Goal: Task Accomplishment & Management: Complete application form

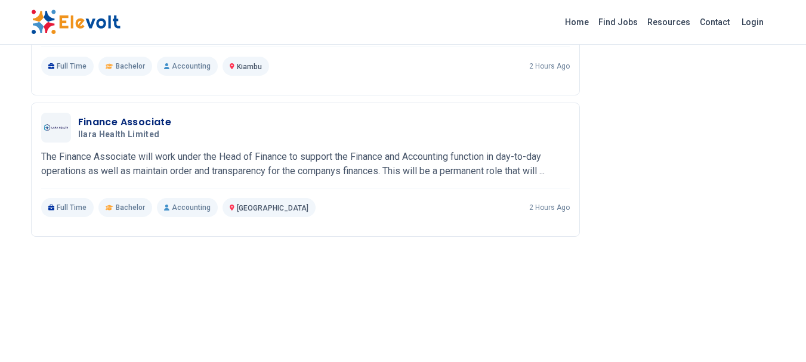
scroll to position [1254, 0]
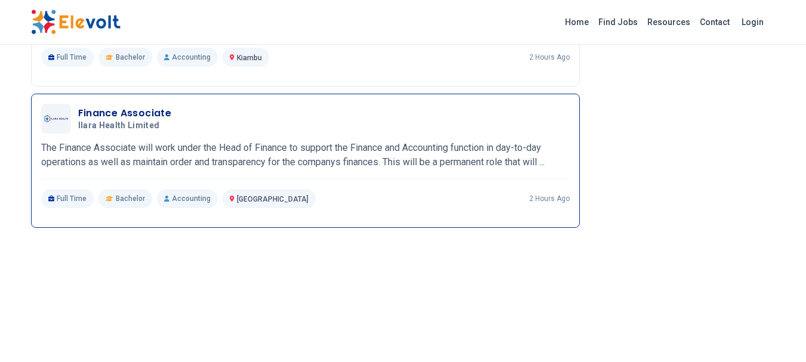
click at [131, 121] on h3 "Finance Associate" at bounding box center [125, 113] width 94 height 14
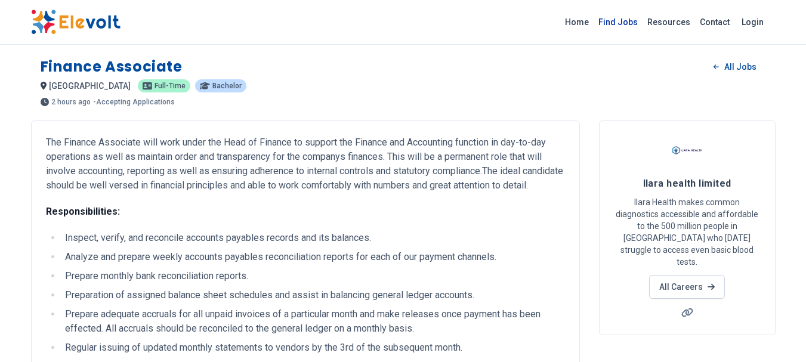
click at [629, 18] on link "Find Jobs" at bounding box center [618, 22] width 49 height 19
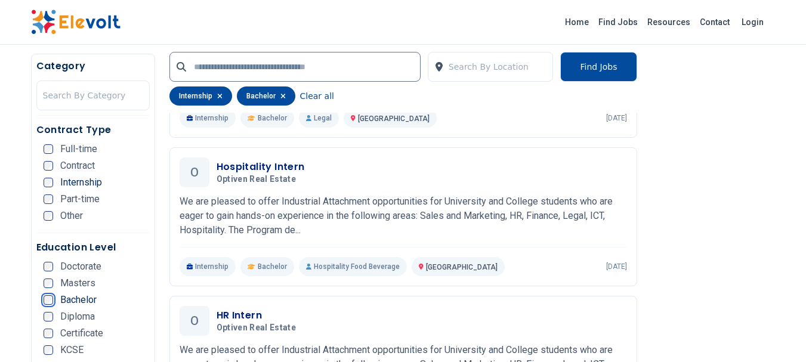
scroll to position [358, 0]
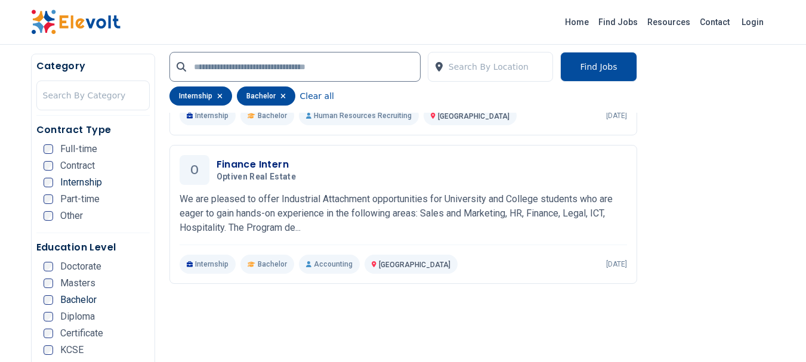
scroll to position [899, 0]
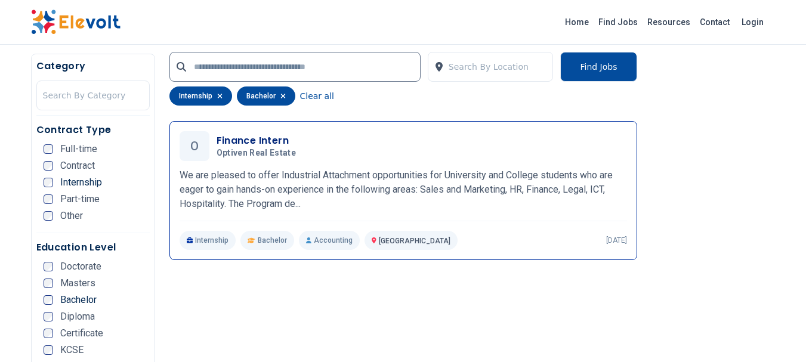
click at [242, 144] on h3 "Finance Intern" at bounding box center [259, 141] width 85 height 14
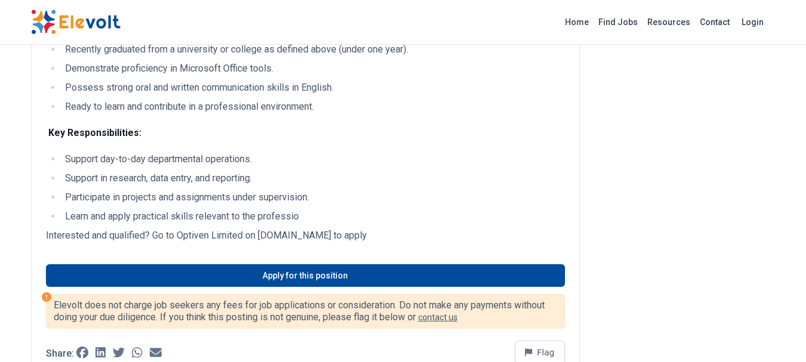
scroll to position [358, 0]
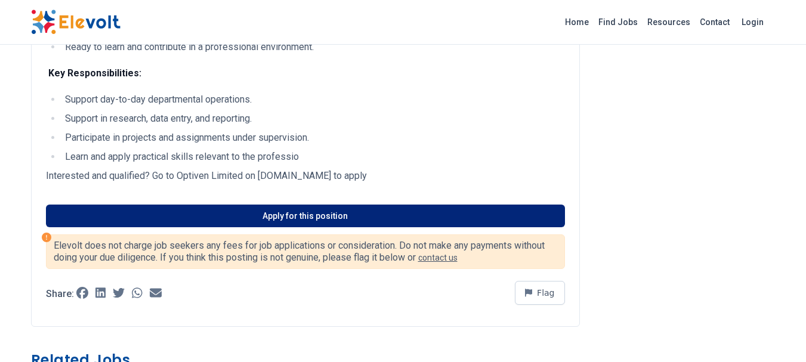
click at [164, 217] on link "Apply for this position" at bounding box center [305, 216] width 519 height 23
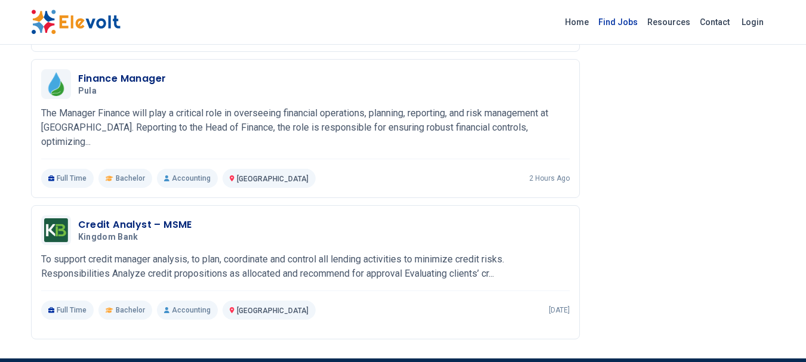
scroll to position [418, 0]
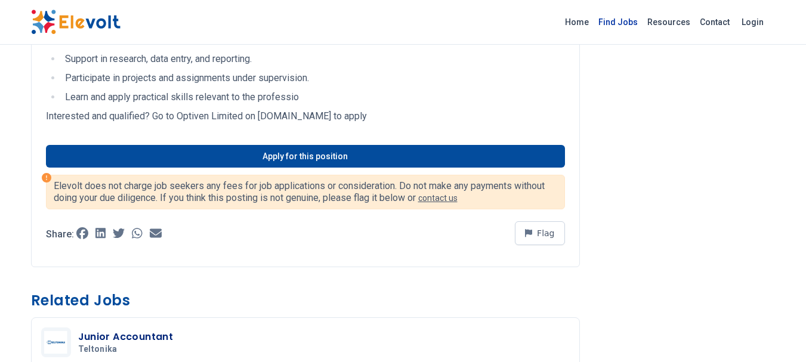
click at [615, 18] on link "Find Jobs" at bounding box center [618, 22] width 49 height 19
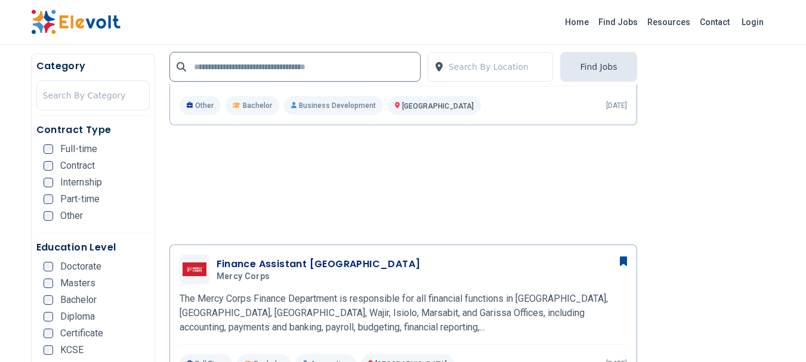
scroll to position [1075, 0]
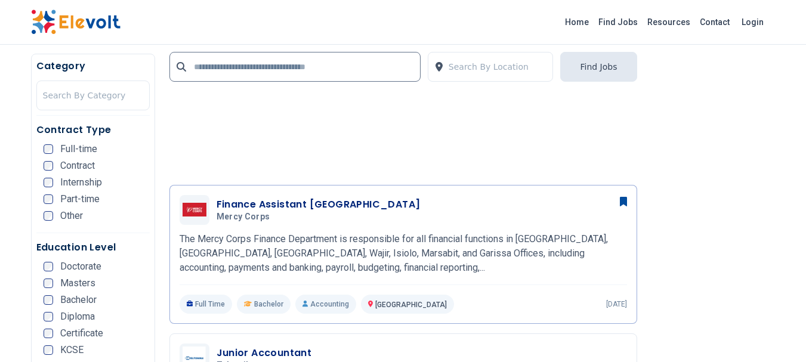
click at [285, 205] on h3 "Finance Assistant Nairobi" at bounding box center [319, 205] width 204 height 14
click at [285, 205] on h3 "Finance Assistant [GEOGRAPHIC_DATA]" at bounding box center [319, 205] width 204 height 14
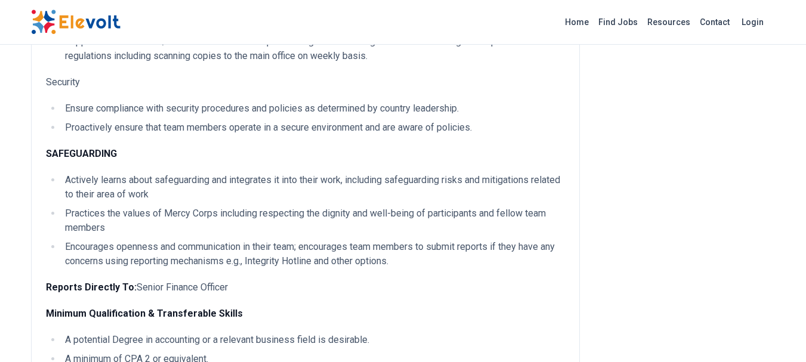
scroll to position [955, 0]
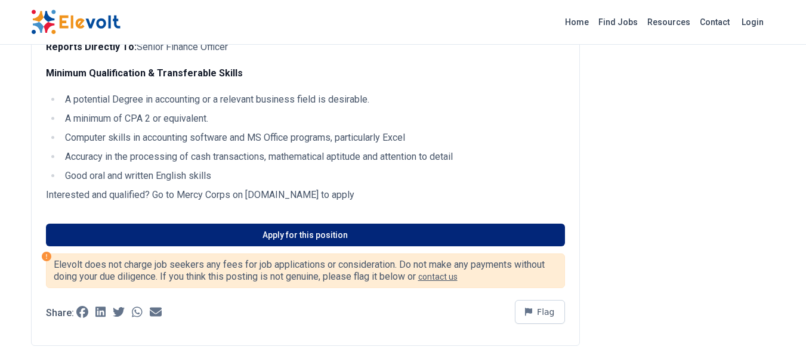
click at [171, 226] on link "Apply for this position" at bounding box center [305, 235] width 519 height 23
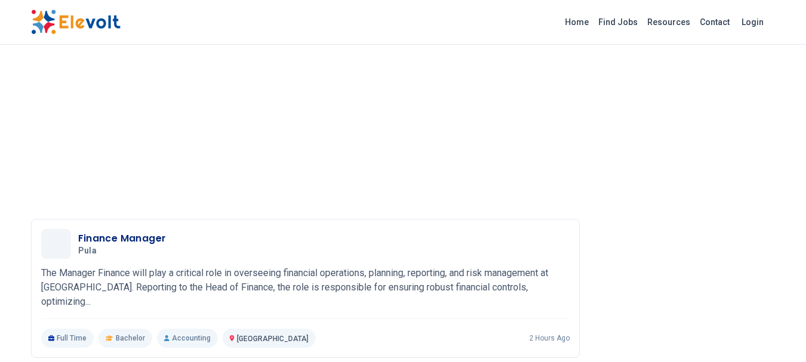
scroll to position [1910, 0]
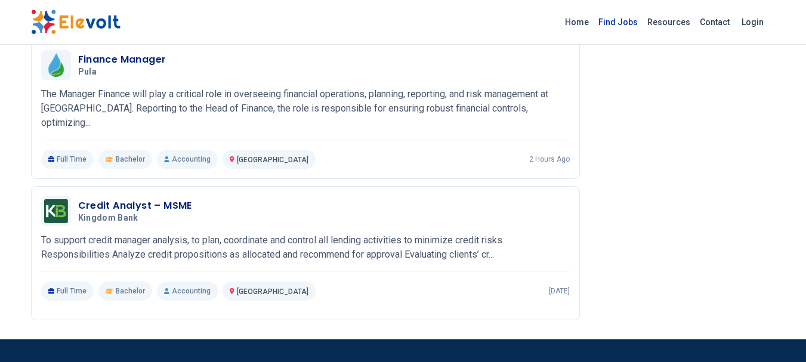
click at [631, 26] on link "Find Jobs" at bounding box center [618, 22] width 49 height 19
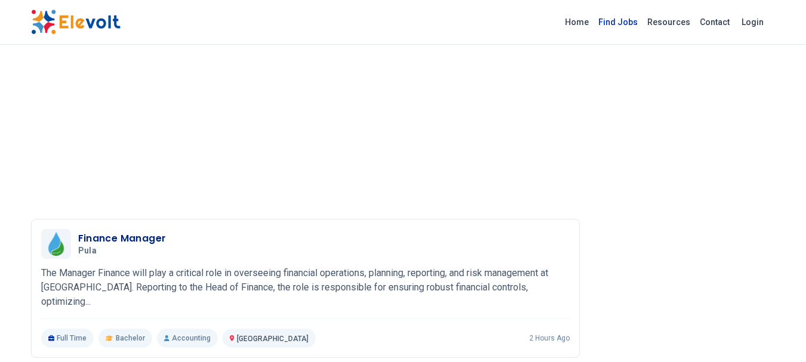
click at [618, 25] on link "Find Jobs" at bounding box center [618, 22] width 49 height 19
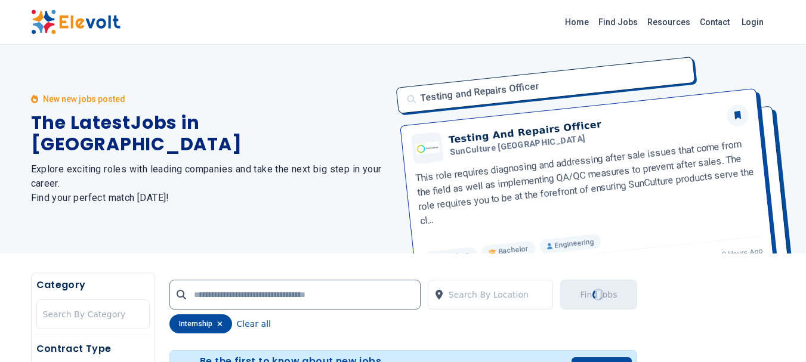
scroll to position [444, 0]
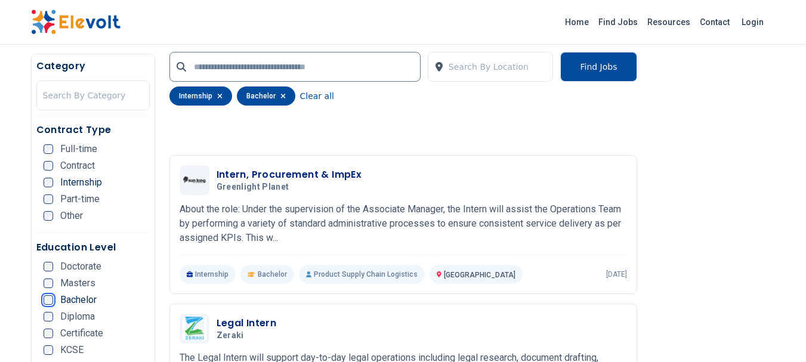
scroll to position [1910, 0]
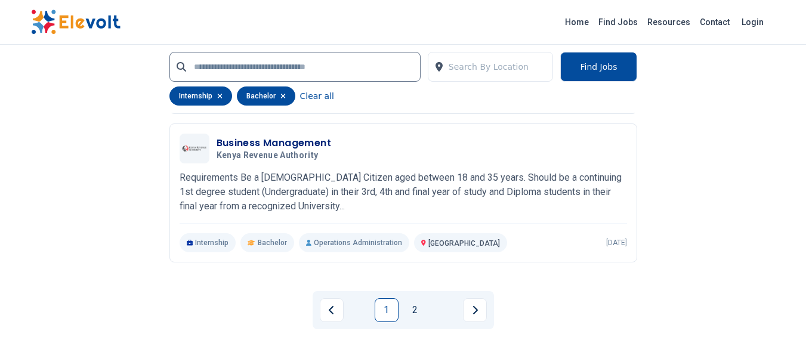
scroll to position [2739, 0]
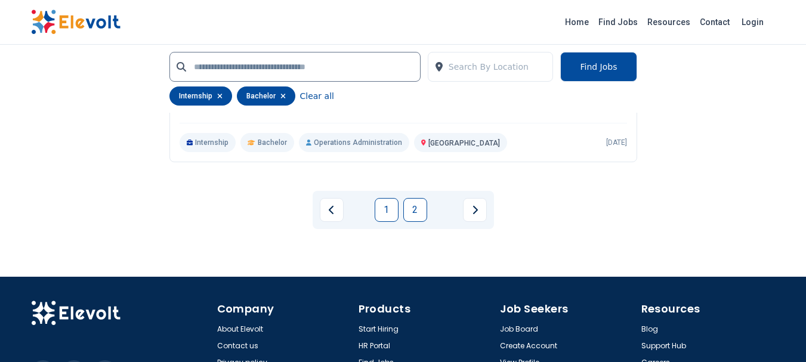
click at [417, 210] on link "2" at bounding box center [416, 210] width 24 height 24
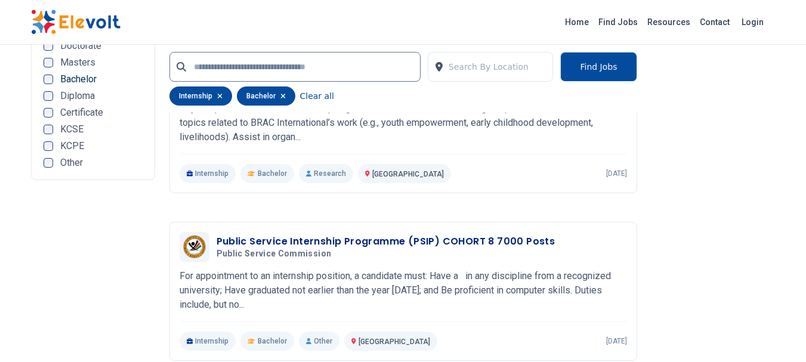
scroll to position [2209, 0]
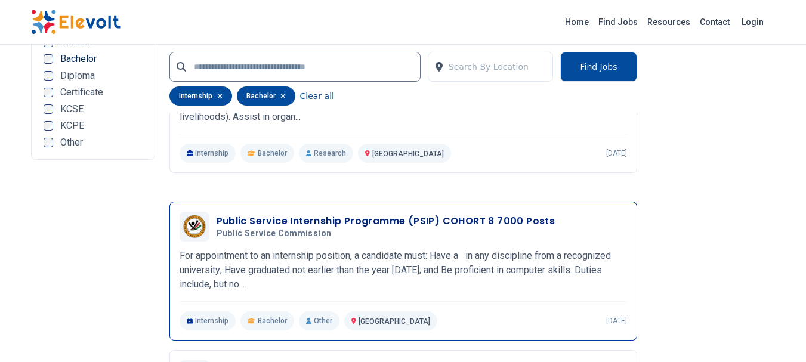
click at [337, 224] on h3 "Public Service Internship Programme (PSIP) COHORT 8 7000 Posts" at bounding box center [386, 221] width 339 height 14
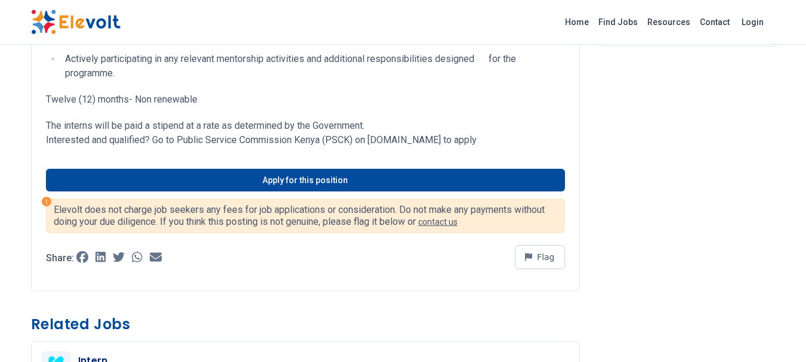
click at [329, 176] on link "Apply for this position" at bounding box center [305, 180] width 519 height 23
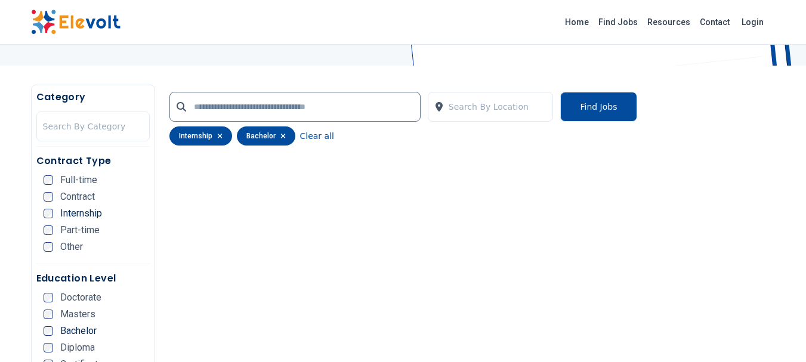
scroll to position [112, 0]
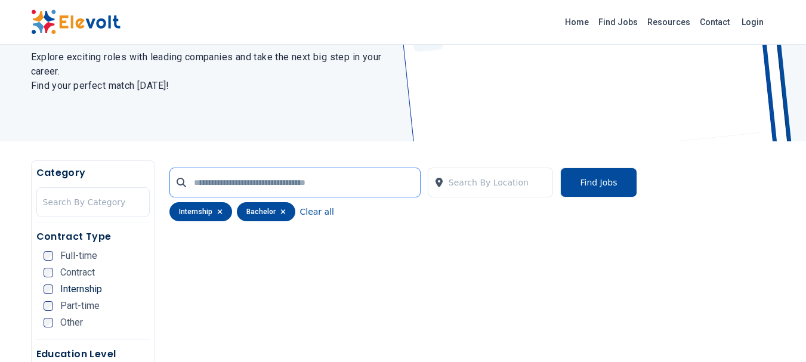
click at [318, 182] on input "text" at bounding box center [295, 183] width 251 height 30
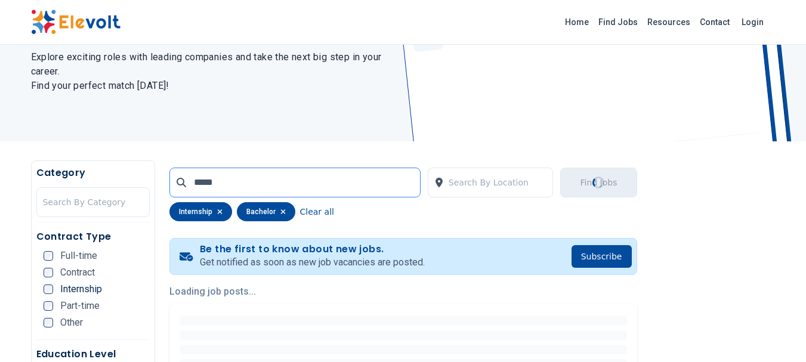
scroll to position [0, 0]
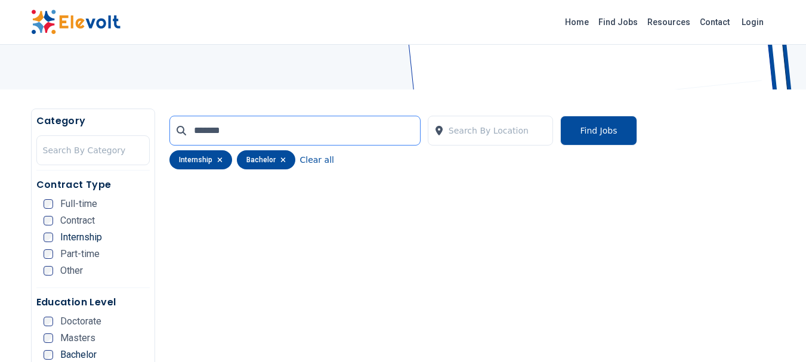
scroll to position [179, 0]
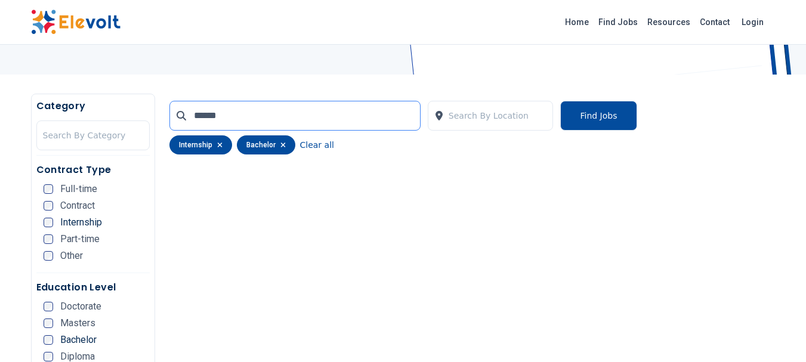
scroll to position [178, 0]
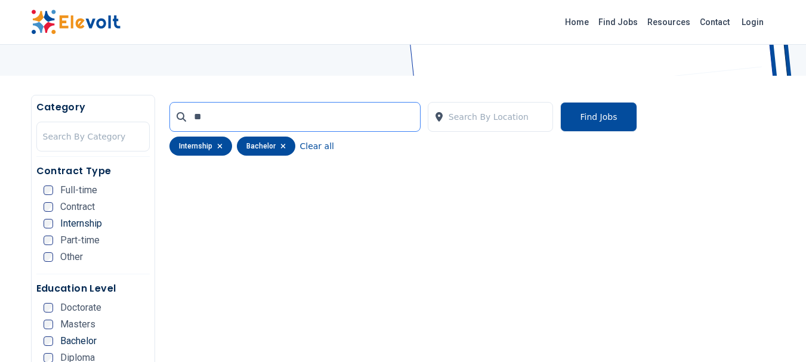
type input "*"
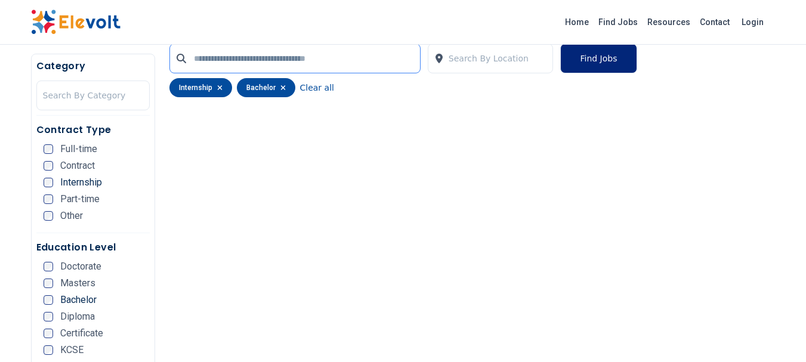
scroll to position [172, 0]
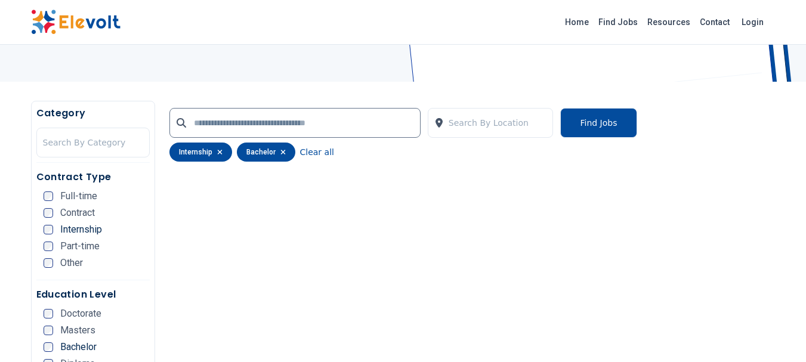
drag, startPoint x: 576, startPoint y: 125, endPoint x: 395, endPoint y: 171, distance: 187.1
click at [576, 125] on button "Find Jobs" at bounding box center [599, 123] width 76 height 30
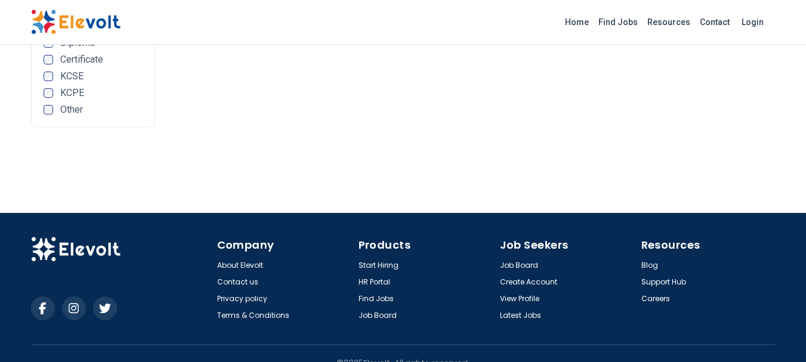
scroll to position [590, 0]
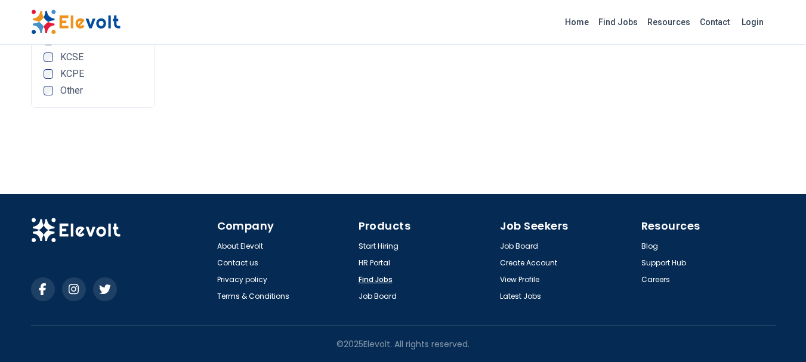
click at [385, 275] on link "Find Jobs" at bounding box center [376, 280] width 34 height 10
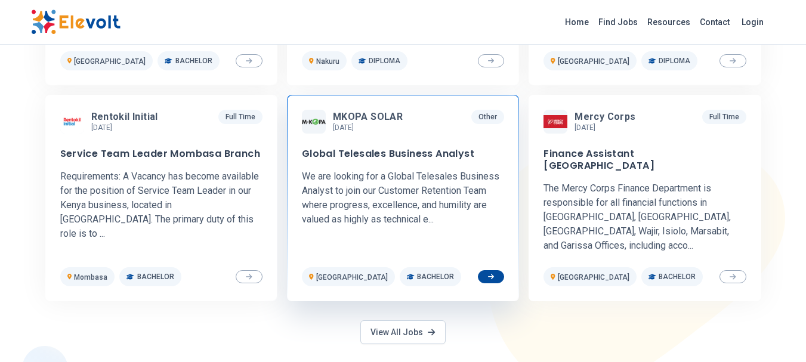
scroll to position [597, 0]
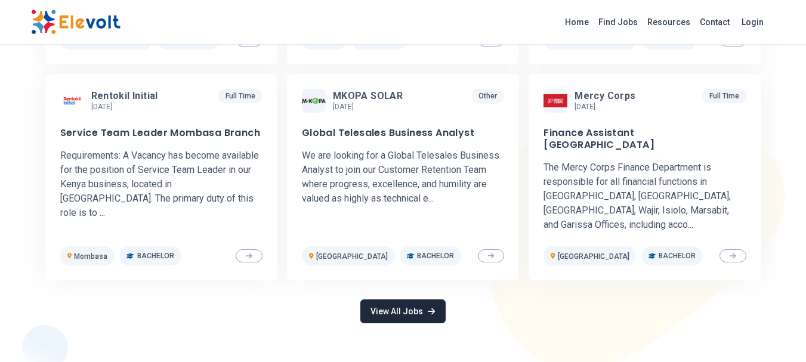
click at [421, 300] on link "View All Jobs" at bounding box center [403, 312] width 85 height 24
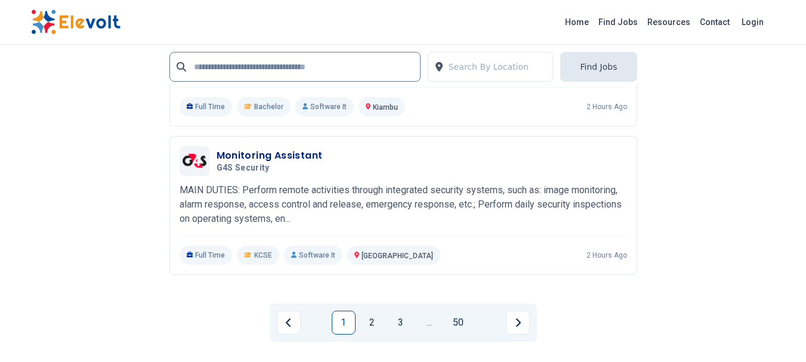
scroll to position [2627, 0]
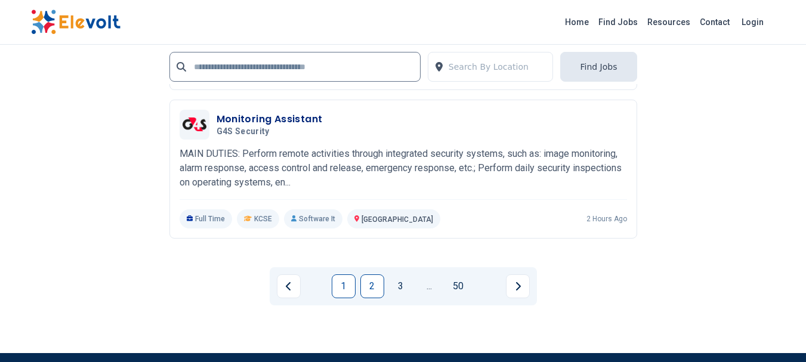
click at [374, 281] on link "2" at bounding box center [373, 287] width 24 height 24
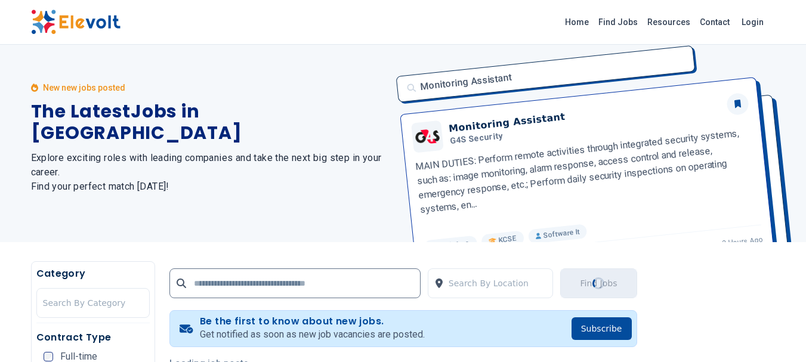
scroll to position [0, 0]
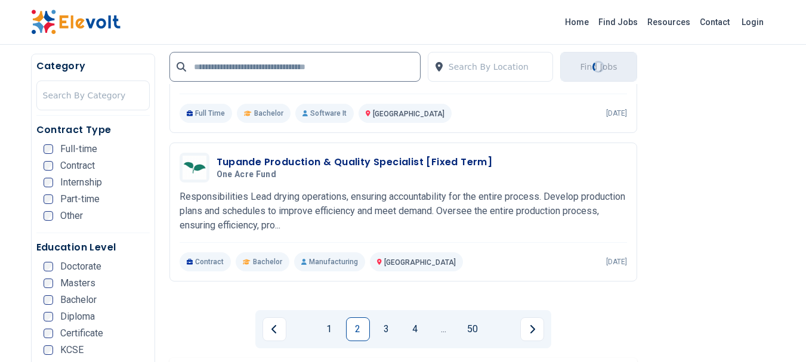
scroll to position [2627, 0]
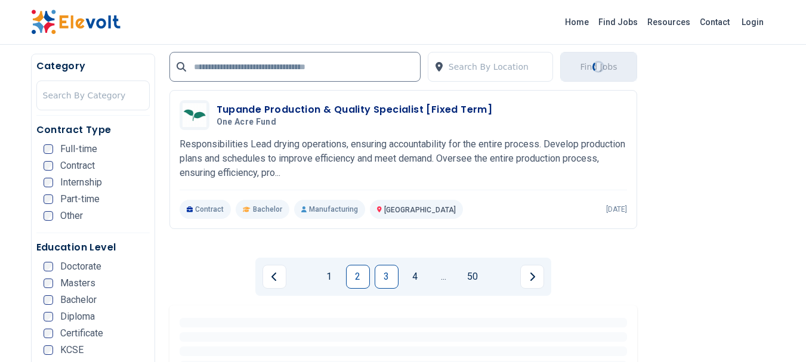
click at [384, 280] on link "3" at bounding box center [387, 277] width 24 height 24
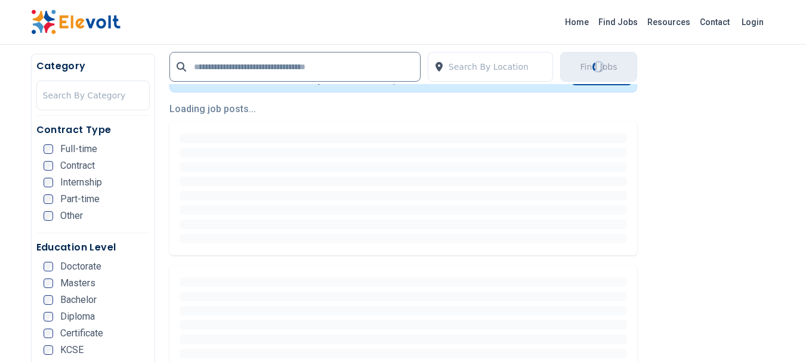
scroll to position [298, 0]
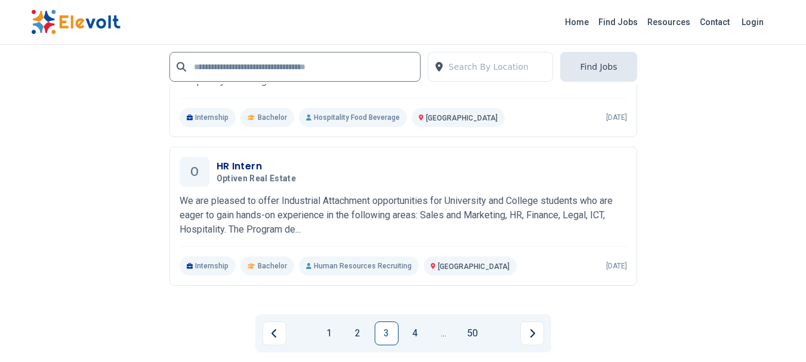
scroll to position [2448, 0]
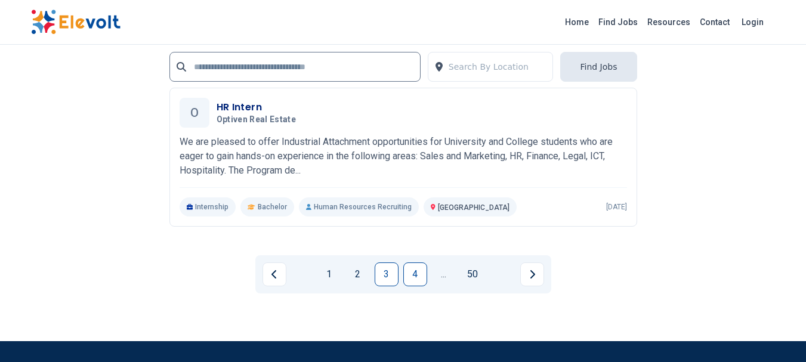
click at [408, 270] on link "4" at bounding box center [416, 275] width 24 height 24
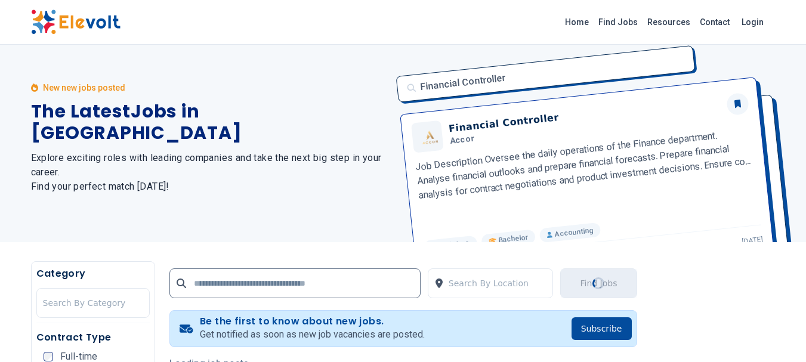
scroll to position [0, 0]
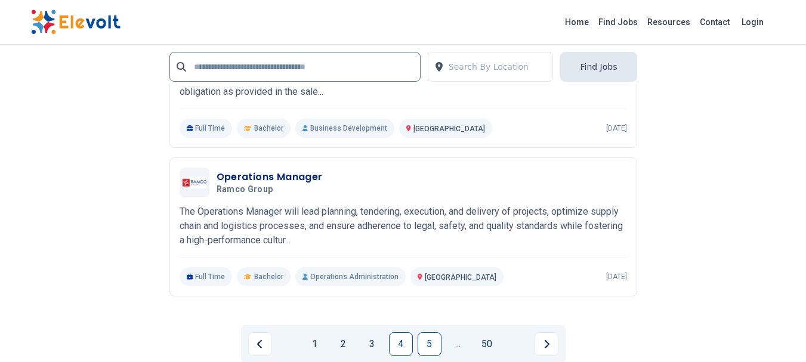
scroll to position [2686, 0]
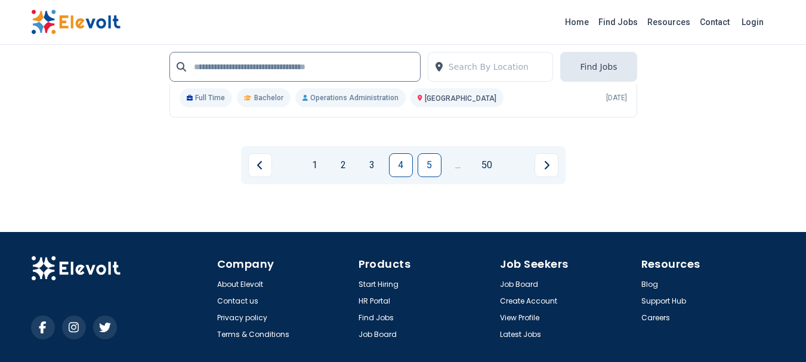
click at [427, 166] on link "5" at bounding box center [430, 165] width 24 height 24
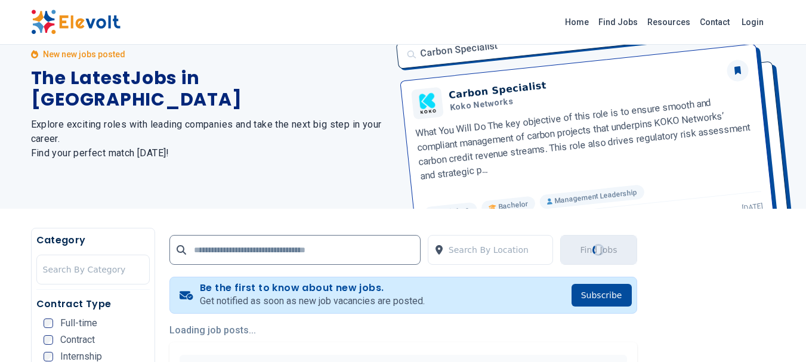
scroll to position [0, 0]
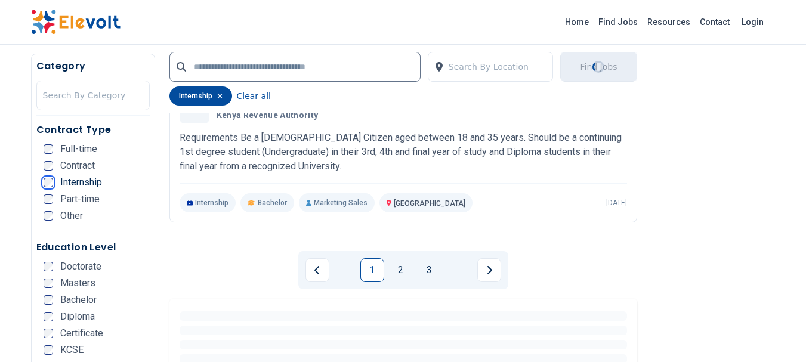
scroll to position [2627, 0]
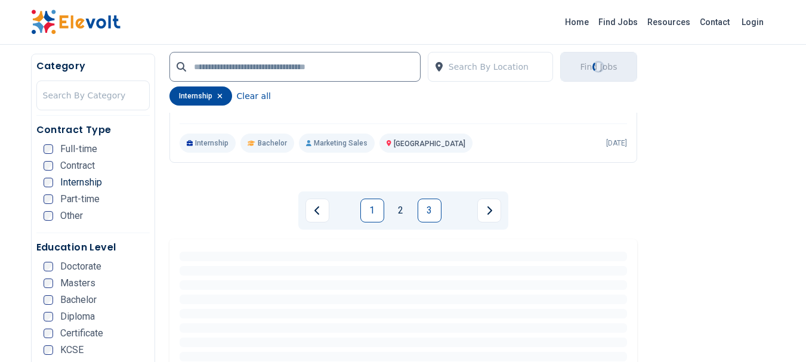
click at [432, 214] on link "3" at bounding box center [430, 211] width 24 height 24
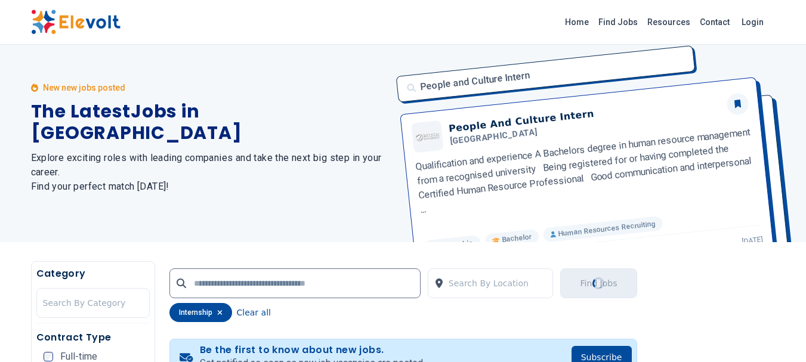
scroll to position [0, 0]
